Goal: Task Accomplishment & Management: Manage account settings

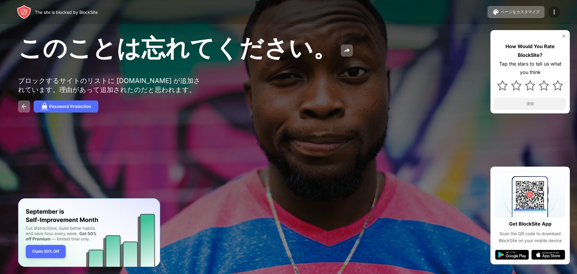
click at [557, 10] on img at bounding box center [554, 11] width 7 height 7
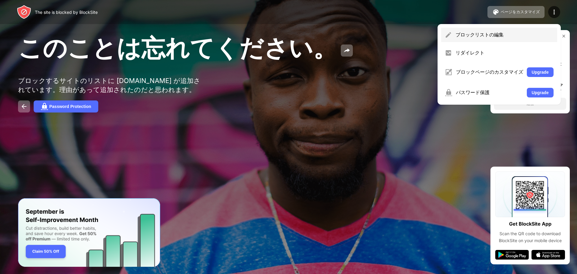
click at [506, 35] on div "ブロックリストの編集" at bounding box center [505, 35] width 98 height 7
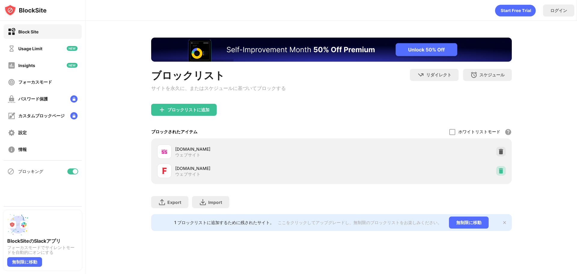
click at [498, 173] on img at bounding box center [501, 171] width 6 height 6
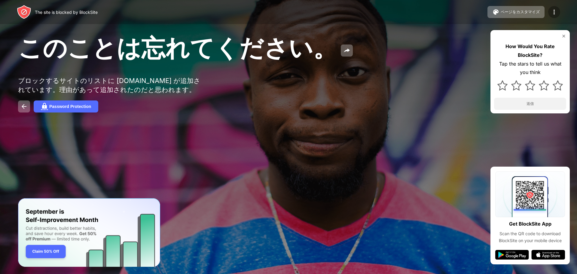
click at [553, 7] on div at bounding box center [554, 12] width 12 height 12
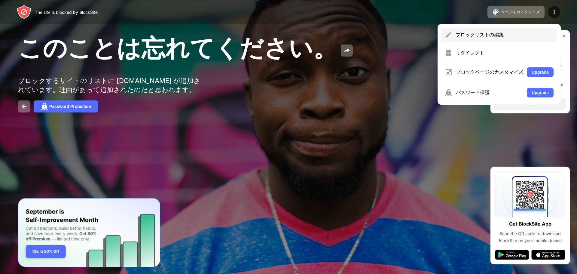
click at [485, 37] on div "ブロックリストの編集" at bounding box center [505, 35] width 98 height 7
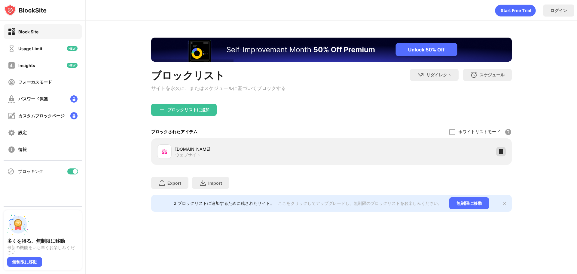
click at [501, 154] on img at bounding box center [501, 151] width 6 height 6
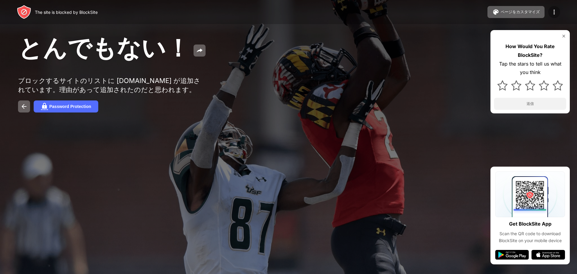
click at [554, 14] on img at bounding box center [554, 11] width 7 height 7
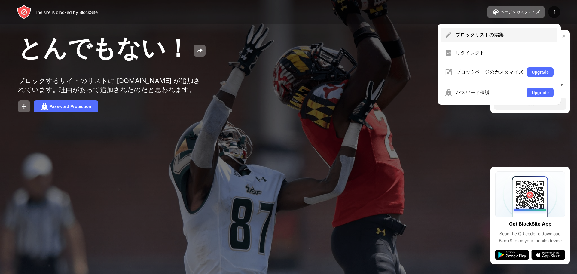
click at [517, 36] on div "ブロックリストの編集" at bounding box center [505, 35] width 98 height 7
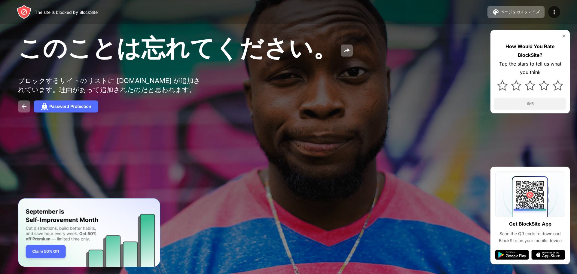
drag, startPoint x: 577, startPoint y: 14, endPoint x: 469, endPoint y: 35, distance: 110.2
click at [455, 36] on div "このことは忘れてください。 ブロックするサイトのリストに livede55.com が追加されています。理由があって追加されたのだと思われます。 Passwo…" at bounding box center [288, 72] width 577 height 145
click at [558, 12] on img at bounding box center [554, 11] width 7 height 7
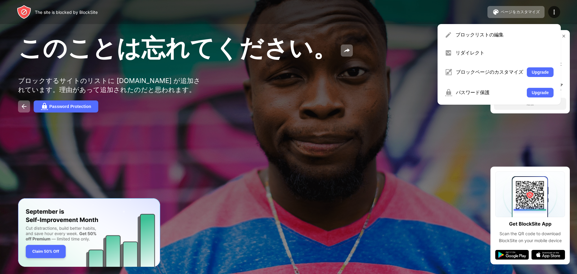
click at [486, 35] on div "ブロックリストの編集" at bounding box center [505, 35] width 98 height 7
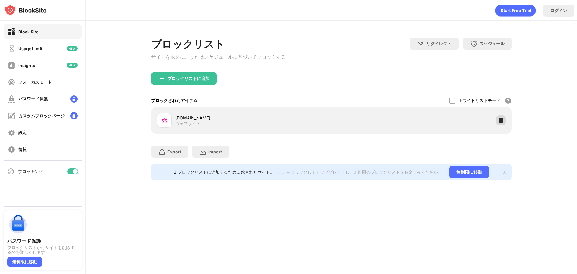
click at [497, 123] on div at bounding box center [501, 120] width 10 height 10
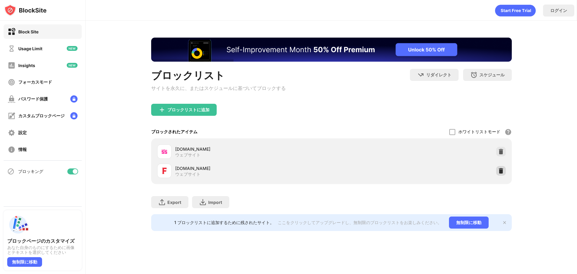
click at [502, 172] on img at bounding box center [501, 171] width 6 height 6
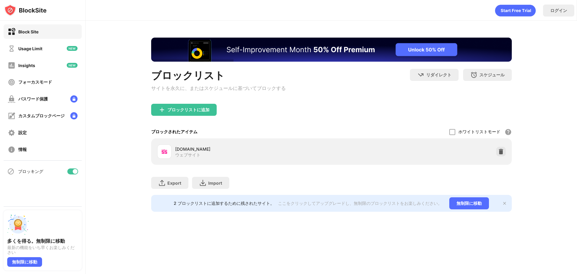
click at [496, 154] on div at bounding box center [501, 152] width 10 height 10
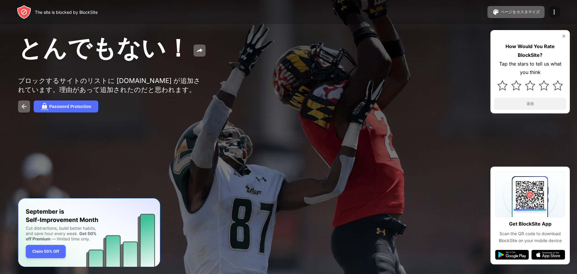
click at [556, 9] on img at bounding box center [554, 11] width 7 height 7
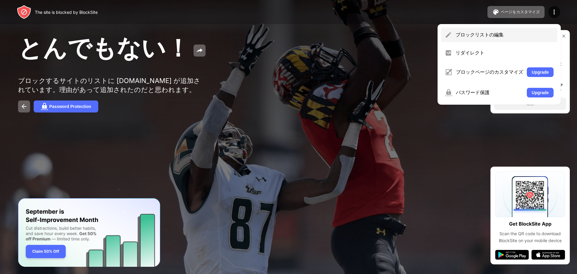
click at [519, 35] on div "ブロックリストの編集" at bounding box center [505, 35] width 98 height 7
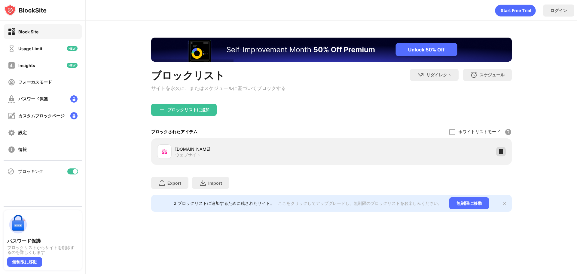
click at [497, 153] on div at bounding box center [501, 152] width 10 height 10
